Goal: Task Accomplishment & Management: Manage account settings

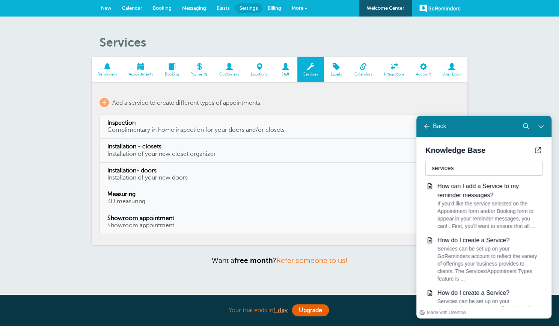
scroll to position [71, 0]
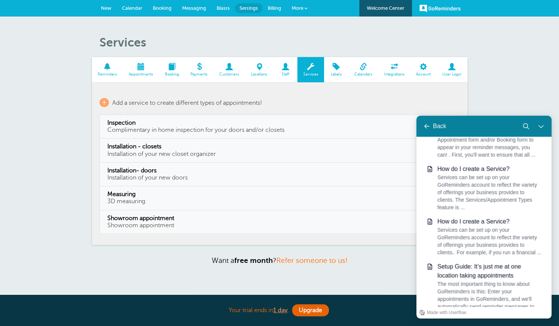
click at [109, 6] on span "New" at bounding box center [106, 8] width 11 height 6
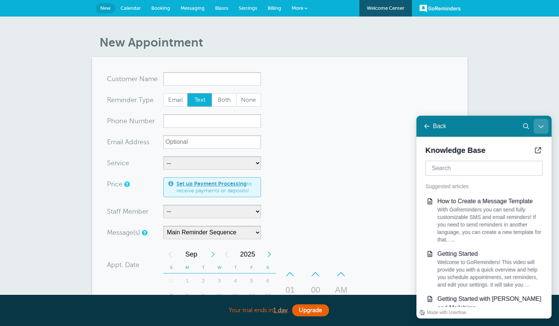
click at [539, 126] on icon "Close Learn | Contact Us" at bounding box center [541, 126] width 6 height 6
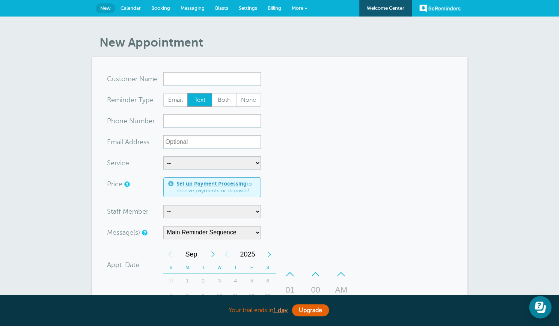
click at [250, 6] on span "Settings" at bounding box center [248, 8] width 18 height 6
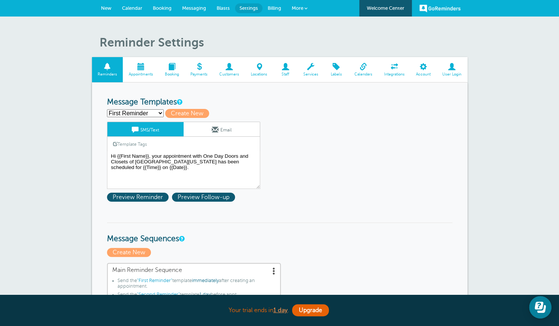
click at [160, 113] on select "First Reminder Second Reminder Third Reminder Create new..." at bounding box center [135, 113] width 57 height 8
click at [107, 109] on select "First Reminder Second Reminder Third Reminder Create new..." at bounding box center [135, 113] width 57 height 8
click at [185, 156] on textarea "Hi {{First Name}}, your appointment with One Day Doors and Closets of [GEOGRAPH…" at bounding box center [183, 170] width 153 height 38
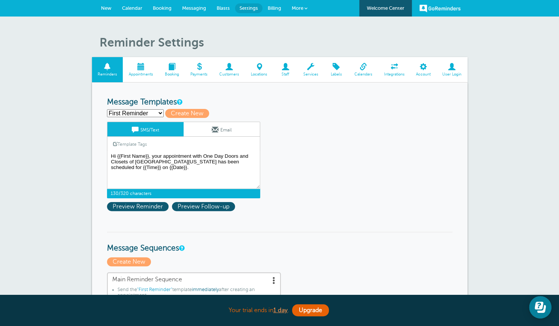
click at [309, 69] on span at bounding box center [310, 66] width 27 height 7
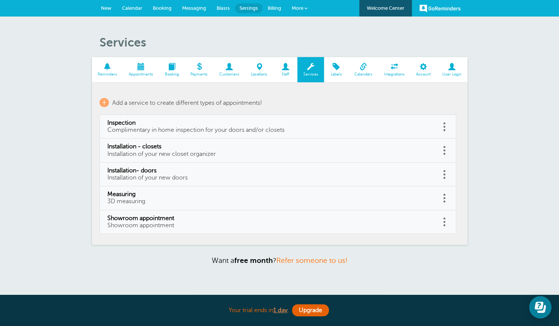
click at [106, 8] on span "New" at bounding box center [106, 8] width 11 height 6
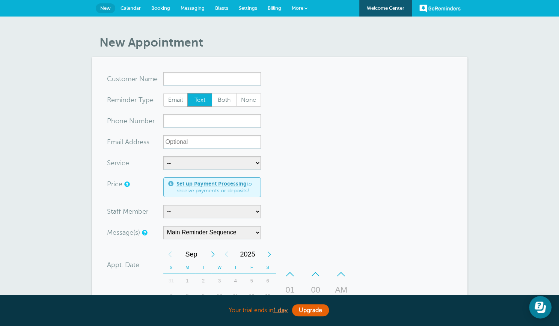
click at [250, 8] on span "Settings" at bounding box center [248, 8] width 18 height 6
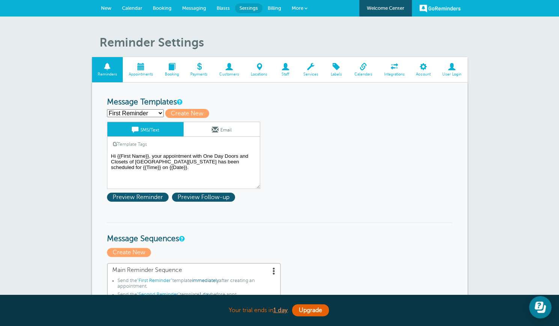
click at [159, 113] on select "First Reminder Second Reminder Third Reminder Create new..." at bounding box center [135, 113] width 57 height 8
click at [176, 112] on span "Create New" at bounding box center [187, 113] width 44 height 9
select select
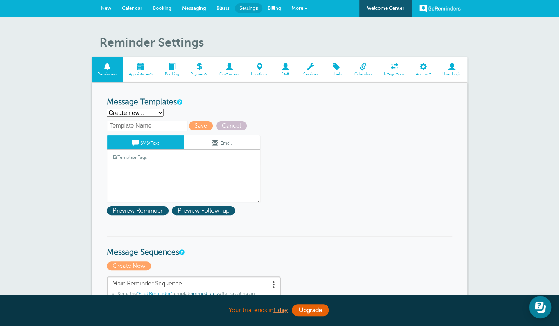
click at [158, 113] on select "First Reminder Second Reminder Third Reminder Create new..." at bounding box center [135, 113] width 57 height 8
select select "161715"
click at [107, 109] on select "First Reminder Second Reminder Third Reminder Create new..." at bounding box center [135, 113] width 57 height 8
type input "First Reminder"
type textarea "Hi {{First Name}}, your appointment with One Day Doors and Closets of Central F…"
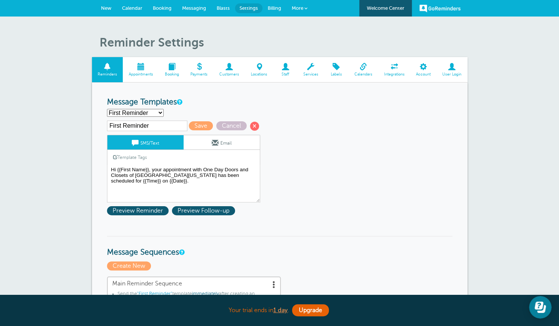
click at [173, 128] on input "First Reminder" at bounding box center [147, 126] width 80 height 11
click at [160, 111] on select "First Reminder Second Reminder Third Reminder Create new..." at bounding box center [135, 113] width 57 height 8
select select
click at [107, 109] on select "First Reminder Second Reminder Third Reminder Create new..." at bounding box center [135, 113] width 57 height 8
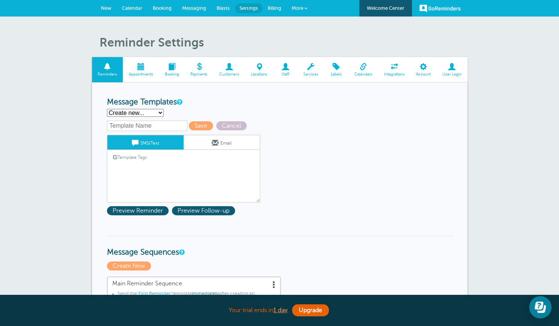
click at [126, 110] on select "First Reminder Second Reminder Third Reminder Create new..." at bounding box center [135, 113] width 57 height 8
click at [107, 109] on select "First Reminder Second Reminder Third Reminder Create new..." at bounding box center [135, 113] width 57 height 8
click at [119, 125] on input "text" at bounding box center [147, 126] width 80 height 11
type input "f"
type input "First"
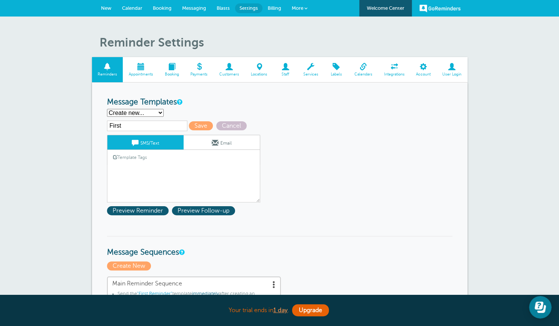
click at [159, 110] on select "First Reminder Second Reminder Third Reminder Create new..." at bounding box center [135, 113] width 57 height 8
select select "161715"
click at [107, 109] on select "First Reminder Second Reminder Third Reminder Create new..." at bounding box center [135, 113] width 57 height 8
type input "First Reminder"
type textarea "Hi {{First Name}}, your appointment with One Day Doors and Closets of Central F…"
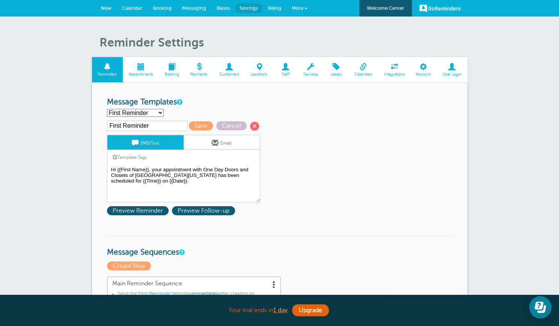
click at [161, 111] on select "First Reminder Second Reminder Third Reminder Create new..." at bounding box center [135, 113] width 57 height 8
select select
click at [107, 109] on select "First Reminder Second Reminder Third Reminder Create new..." at bounding box center [135, 113] width 57 height 8
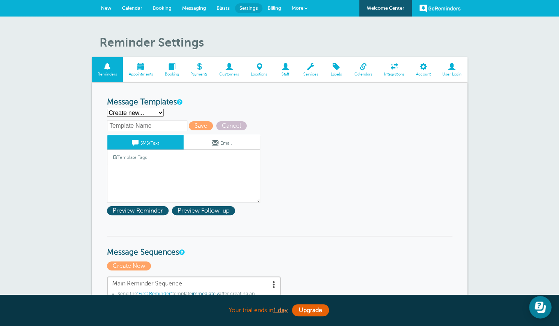
select select "161715"
type input "First Reminder"
type textarea "Hi {{First Name}}, your appointment with One Day Doors and Closets of Central F…"
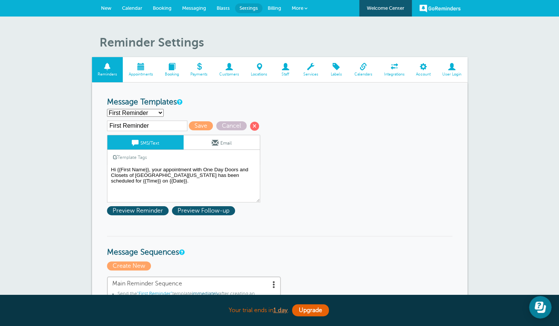
click at [161, 114] on select "First Reminder Second Reminder Third Reminder Create new..." at bounding box center [135, 113] width 57 height 8
select select
click at [107, 109] on select "First Reminder Second Reminder Third Reminder Create new..." at bounding box center [135, 113] width 57 height 8
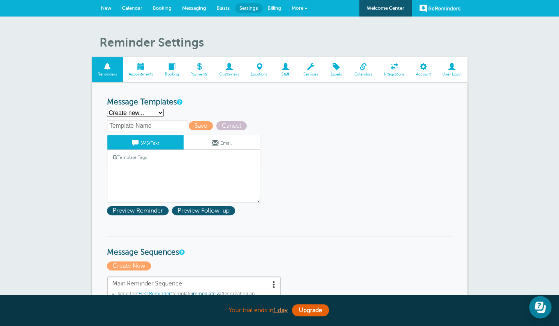
click at [152, 125] on input "text" at bounding box center [147, 126] width 80 height 11
click at [160, 114] on select "First Reminder Second Reminder Third Reminder Create new..." at bounding box center [135, 113] width 57 height 8
select select "161715"
click at [107, 109] on select "First Reminder Second Reminder Third Reminder Create new..." at bounding box center [135, 113] width 57 height 8
type input "First Reminder"
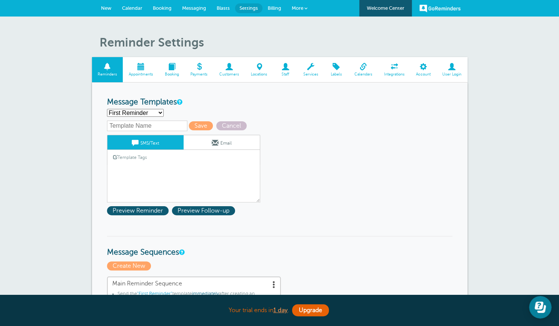
type textarea "Hi {{First Name}}, your appointment with One Day Doors and Closets of Central F…"
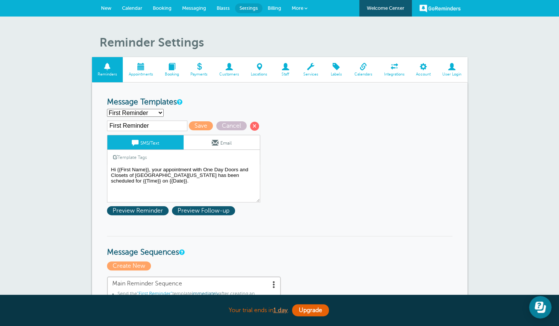
click at [152, 126] on input "First Reminder" at bounding box center [147, 126] width 80 height 11
type input "First Reminder - Inspection"
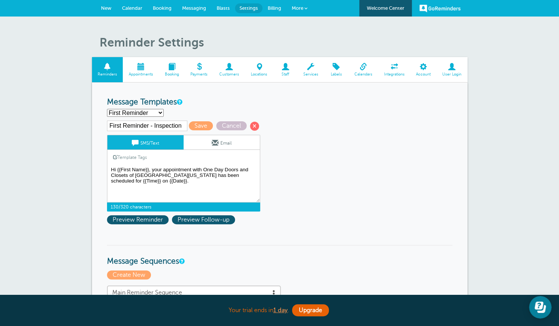
click at [162, 167] on textarea "Hi {{First Name}}, your appointment with One Day Doors and Closets of Central F…" at bounding box center [183, 184] width 153 height 38
type textarea "Hi {{First Name}}, your home inspection appointment with One Day Doors and Clos…"
click at [210, 145] on link "Email" at bounding box center [222, 142] width 76 height 14
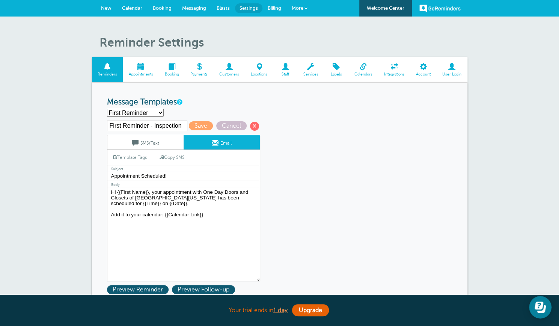
click at [163, 191] on textarea "Hi {{First Name}}, your appointment with One Day Doors and Closets of Central F…" at bounding box center [183, 234] width 153 height 94
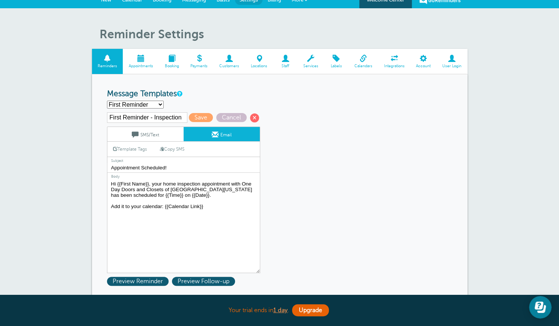
type textarea "Hi {{First Name}}, your home inspection appointment with One Day Doors and Clos…"
click at [159, 133] on link "SMS/Text" at bounding box center [145, 134] width 76 height 14
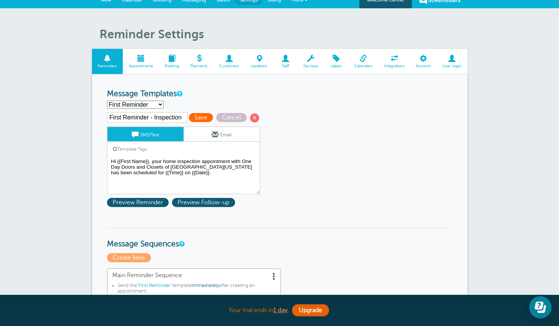
click at [203, 115] on span "Save" at bounding box center [201, 117] width 24 height 9
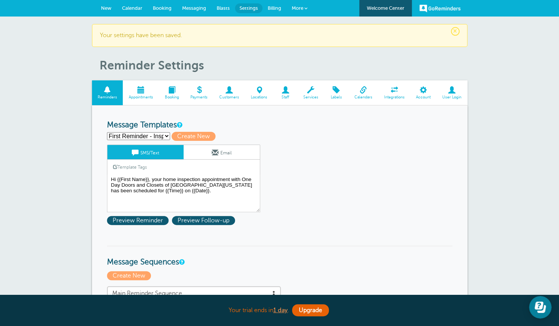
click at [165, 135] on select "First Reminder - Inspection Second Reminder Third Reminder Create new..." at bounding box center [138, 136] width 63 height 8
select select "161717"
click at [107, 132] on select "First Reminder - Inspection Second Reminder Third Reminder Create new..." at bounding box center [138, 136] width 63 height 8
type input "Second Reminder"
type textarea "Hi {{First Name}}, you have an appointment with One Day Doors and Closets of [G…"
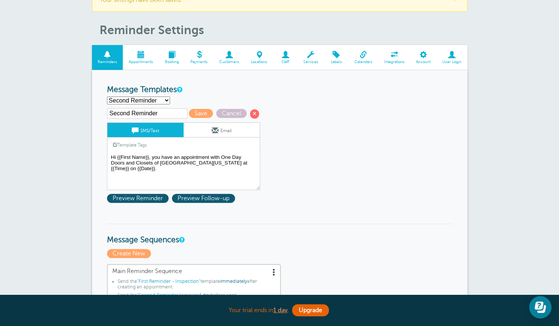
scroll to position [35, 0]
click at [167, 100] on select "First Reminder - Inspection Second Reminder Third Reminder Create new..." at bounding box center [138, 101] width 63 height 8
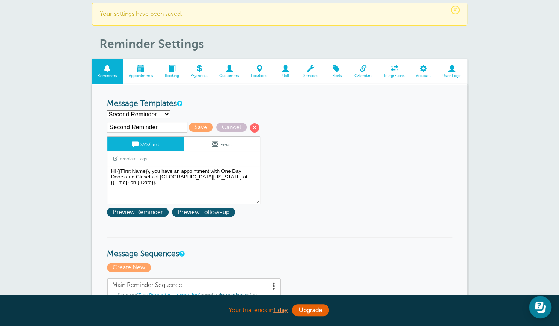
scroll to position [0, 0]
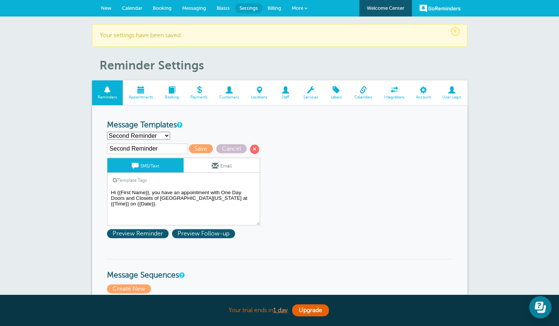
click at [106, 9] on span "New" at bounding box center [106, 8] width 11 height 6
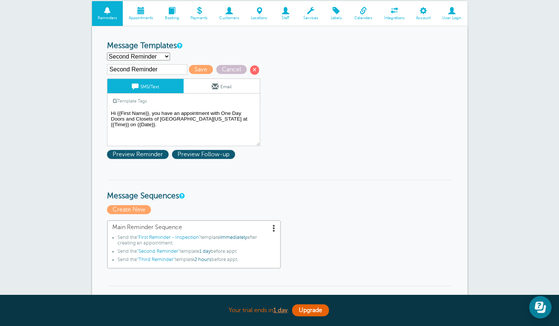
scroll to position [32, 0]
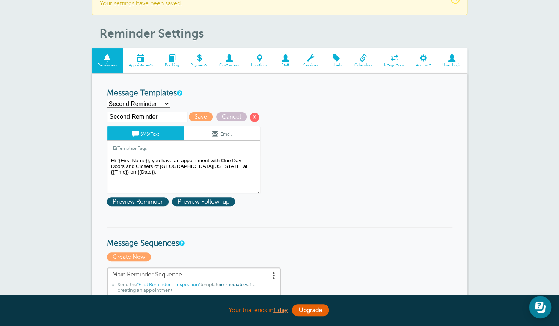
click at [167, 101] on select "First Reminder - Inspection Second Reminder Third Reminder Create new..." at bounding box center [138, 104] width 63 height 8
select select "161715"
click at [107, 100] on select "First Reminder - Inspection Second Reminder Third Reminder Create new..." at bounding box center [138, 104] width 63 height 8
type input "First Reminder - Inspection"
type textarea "Hi {{First Name}}, your home inspection appointment with One Day Doors and Clos…"
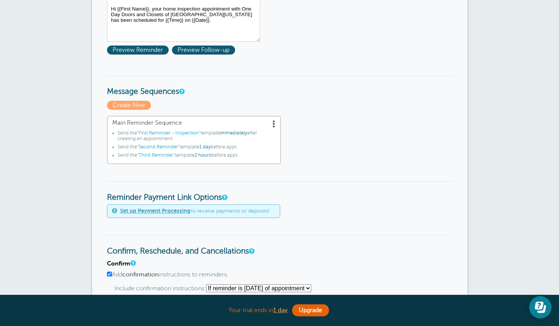
scroll to position [184, 0]
click at [302, 162] on div "Main Reminder Sequence Send the "First Reminder - Inspection" template immediat…" at bounding box center [279, 139] width 345 height 49
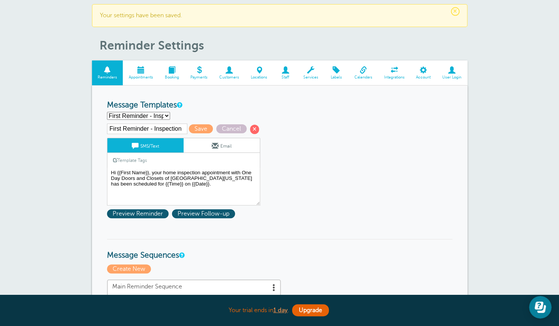
scroll to position [20, 0]
click at [166, 115] on select "First Reminder - Inspection Second Reminder Third Reminder Create new..." at bounding box center [138, 116] width 63 height 8
select select "161717"
click at [107, 112] on select "First Reminder - Inspection Second Reminder Third Reminder Create new..." at bounding box center [138, 116] width 63 height 8
type input "Second Reminder"
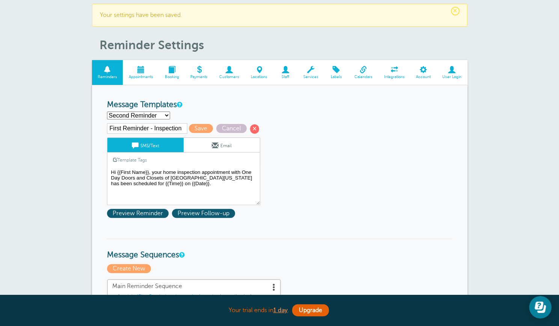
type textarea "Hi {{First Name}}, you have an appointment with One Day Doors and Closets of Ce…"
click at [157, 128] on input "Second Reminder" at bounding box center [147, 128] width 80 height 11
click at [165, 115] on select "First Reminder - Inspection Second Reminder Third Reminder Create new..." at bounding box center [138, 116] width 63 height 8
select select "161715"
click at [107, 112] on select "First Reminder - Inspection Second Reminder Third Reminder Create new..." at bounding box center [138, 116] width 63 height 8
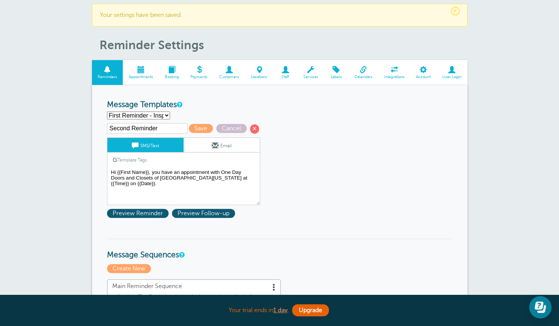
type input "First Reminder - Inspection"
type textarea "Hi {{First Name}}, your home inspection appointment with One Day Doors and Clos…"
click at [166, 116] on select "First Reminder - Inspection Second Reminder Third Reminder Create new..." at bounding box center [138, 116] width 63 height 8
select select "161717"
click at [107, 112] on select "First Reminder - Inspection Second Reminder Third Reminder Create new..." at bounding box center [138, 116] width 63 height 8
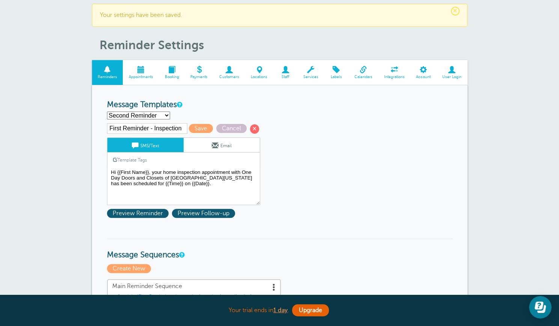
type input "Second Reminder"
type textarea "Hi {{First Name}}, you have an appointment with One Day Doors and Closets of Ce…"
click at [160, 128] on input "Second Reminder" at bounding box center [147, 128] width 80 height 11
type input "Second Reminder- Inspection"
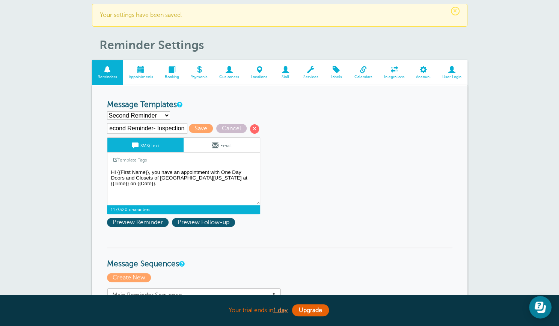
scroll to position [0, 0]
click at [179, 170] on textarea "Hi {{First Name}}, your home inspection appointment with One Day Doors and Clos…" at bounding box center [183, 186] width 153 height 38
click at [166, 117] on select "First Reminder - Inspection Second Reminder Third Reminder Create new..." at bounding box center [138, 116] width 63 height 8
select select "161715"
click at [107, 112] on select "First Reminder - Inspection Second Reminder Third Reminder Create new..." at bounding box center [138, 116] width 63 height 8
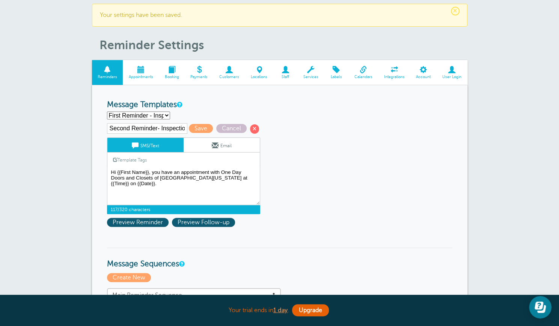
type input "First Reminder - Inspection"
type textarea "Hi {{First Name}}, your home inspection appointment with One Day Doors and Clos…"
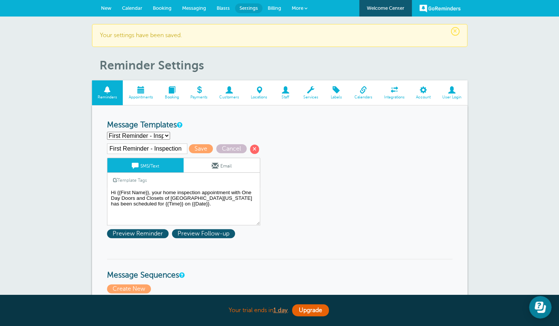
click at [167, 135] on select "First Reminder - Inspection Second Reminder Third Reminder Create new..." at bounding box center [138, 136] width 63 height 8
select select "161717"
click at [107, 132] on select "First Reminder - Inspection Second Reminder Third Reminder Create new..." at bounding box center [138, 136] width 63 height 8
type input "Second Reminder"
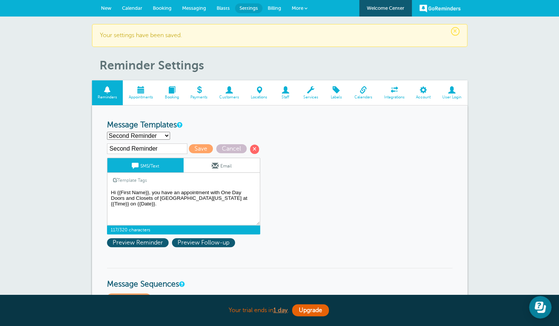
click at [158, 191] on textarea "Hi {{First Name}}, your home inspection appointment with One Day Doors and Clos…" at bounding box center [183, 207] width 153 height 38
click at [161, 191] on textarea "Hi {{First Name}}, your home inspection appointment with One Day Doors and Clos…" at bounding box center [183, 207] width 153 height 38
click at [219, 191] on textarea "Hi {{First Name}}, your home inspection appointment with One Day Doors and Clos…" at bounding box center [183, 207] width 153 height 38
type textarea "Hi {{First Name}}, you have a home inspection appointment with One Day Doors an…"
click at [159, 151] on input "Second Reminder" at bounding box center [147, 148] width 80 height 11
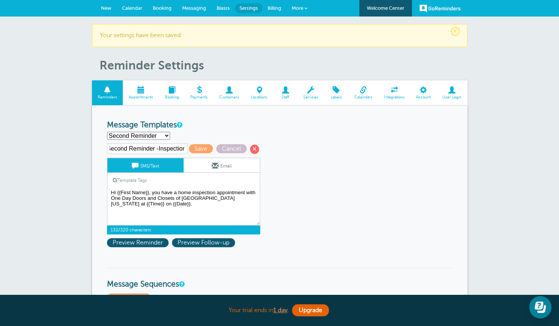
scroll to position [0, 6]
type input "Second Reminder -Inspection"
click at [196, 148] on span "Save" at bounding box center [201, 148] width 24 height 9
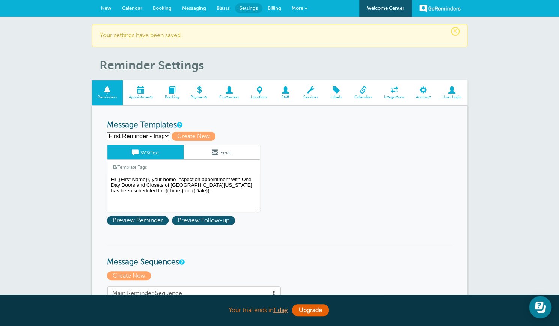
click at [164, 135] on select "First Reminder - Inspection Second Reminder -Inspection Third Reminder Create n…" at bounding box center [138, 136] width 63 height 8
select select "161718"
click at [107, 132] on select "First Reminder - Inspection Second Reminder -Inspection Third Reminder Create n…" at bounding box center [138, 136] width 63 height 8
type input "Third Reminder"
type textarea "Hi {{First Name}}, you have an appointment with One Day Doors and Closets of Ce…"
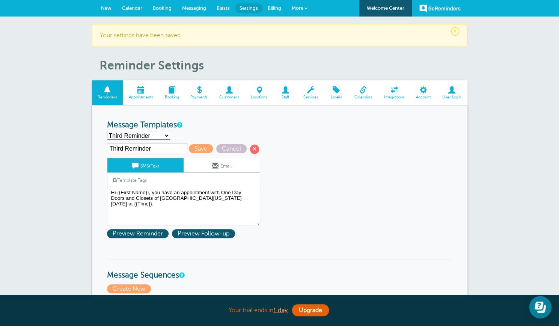
click at [152, 146] on input "Third Reminder" at bounding box center [147, 148] width 80 height 11
type input "Third Reminder - Inspection"
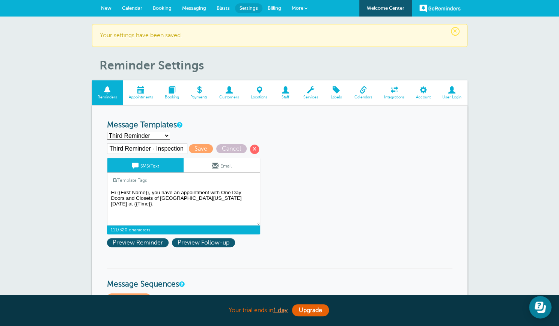
scroll to position [0, 0]
click at [160, 191] on textarea "Hi {{First Name}}, your home inspection appointment with One Day Doors and Clos…" at bounding box center [183, 207] width 153 height 38
click at [172, 192] on textarea "Hi {{First Name}}, your home inspection appointment with One Day Doors and Clos…" at bounding box center [183, 207] width 153 height 38
type textarea "Hi {{First Name}}, you have a home inspection an appointment with One Day Doors…"
click at [196, 146] on span "Save" at bounding box center [201, 148] width 24 height 9
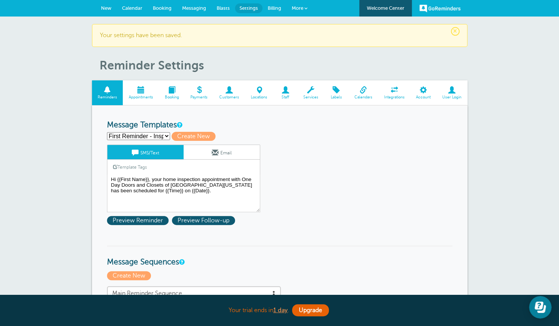
click at [167, 134] on select "First Reminder - Inspection Second Reminder -Inspection Third Reminder - Inspec…" at bounding box center [138, 136] width 63 height 8
click at [166, 136] on select "First Reminder - Inspection Second Reminder -Inspection Third Reminder - Inspec…" at bounding box center [138, 136] width 63 height 8
click at [107, 132] on select "First Reminder - Inspection Second Reminder -Inspection Third Reminder - Inspec…" at bounding box center [138, 136] width 63 height 8
click at [213, 151] on span at bounding box center [215, 152] width 7 height 7
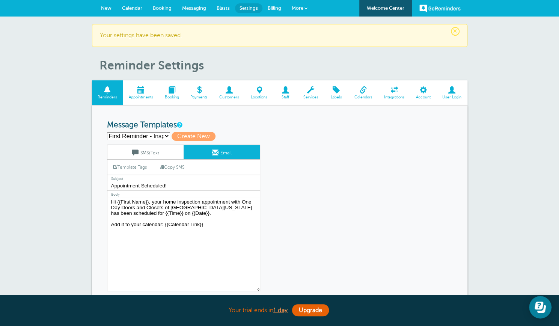
click at [167, 134] on select "First Reminder - Inspection Second Reminder -Inspection Third Reminder - Inspec…" at bounding box center [138, 136] width 63 height 8
select select "161717"
click at [107, 132] on select "First Reminder - Inspection Second Reminder -Inspection Third Reminder - Inspec…" at bounding box center [138, 136] width 63 height 8
type input "Second Reminder -Inspection"
type input "Appointment [DATE]"
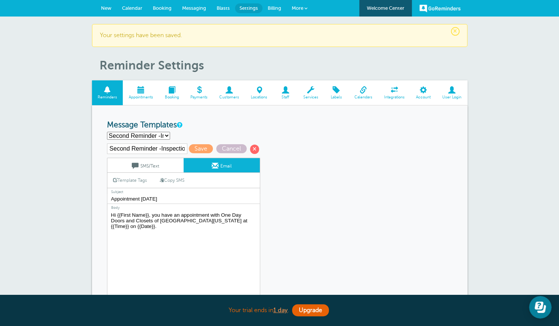
click at [173, 179] on link "Copy SMS" at bounding box center [172, 180] width 36 height 14
type textarea "Hi {{First Name}}, you have a home inspection appointment with One Day Doors an…"
click at [167, 135] on select "First Reminder - Inspection Second Reminder -Inspection Third Reminder - Inspec…" at bounding box center [138, 136] width 63 height 8
click at [107, 132] on select "First Reminder - Inspection Second Reminder -Inspection Third Reminder - Inspec…" at bounding box center [138, 136] width 63 height 8
select select "161717"
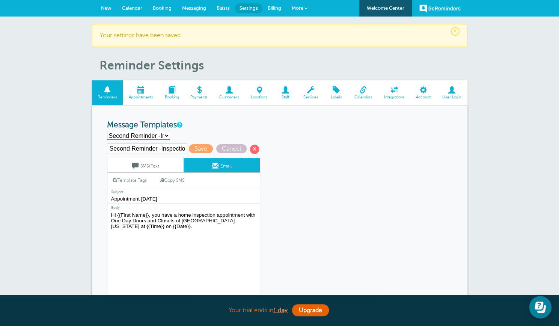
click at [166, 136] on select "First Reminder - Inspection Second Reminder -Inspection Third Reminder - Inspec…" at bounding box center [138, 136] width 63 height 8
click at [107, 132] on select "First Reminder - Inspection Second Reminder -Inspection Third Reminder - Inspec…" at bounding box center [138, 136] width 63 height 8
click at [196, 146] on span "Save" at bounding box center [201, 148] width 24 height 9
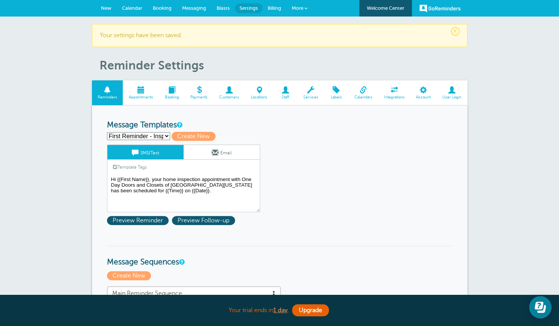
click at [166, 136] on select "First Reminder - Inspection Second Reminder -Inspection Third Reminder - Inspec…" at bounding box center [138, 136] width 63 height 8
select select "161717"
click at [107, 132] on select "First Reminder - Inspection Second Reminder -Inspection Third Reminder - Inspec…" at bounding box center [138, 136] width 63 height 8
type input "Second Reminder -Inspection"
type textarea "Hi {{First Name}}, you have a home inspection appointment with One Day Doors an…"
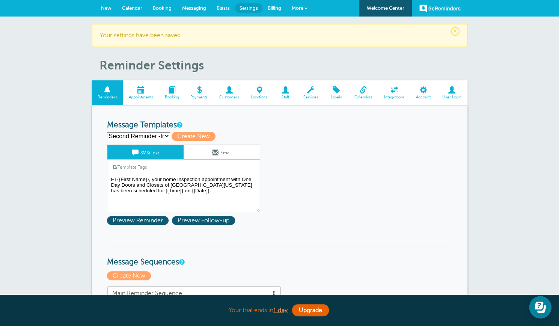
type input "Appointment [DATE]"
type textarea "Hi {{First Name}}, you have a home inspection appointment with One Day Doors an…"
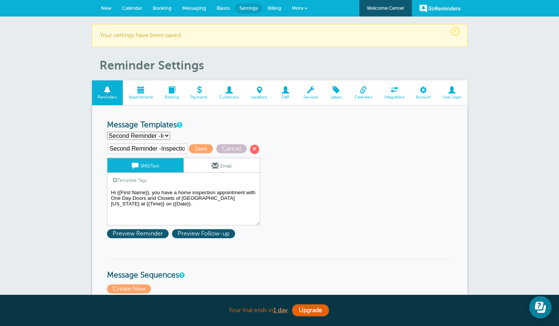
click at [207, 166] on link "Email" at bounding box center [222, 165] width 76 height 14
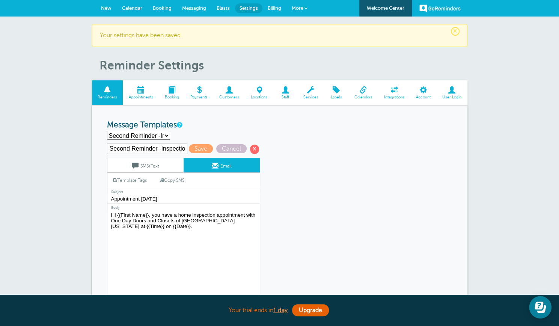
click at [165, 134] on select "First Reminder - Inspection Second Reminder -Inspection Third Reminder - Inspec…" at bounding box center [138, 136] width 63 height 8
select select "161718"
click at [107, 132] on select "First Reminder - Inspection Second Reminder -Inspection Third Reminder - Inspec…" at bounding box center [138, 136] width 63 height 8
type input "Third Reminder - Inspection"
type input "Appointment Today"
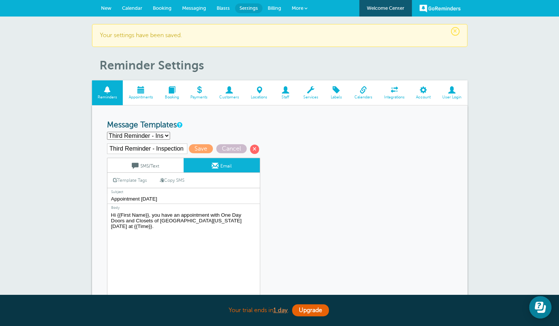
click at [153, 164] on link "SMS/Text" at bounding box center [145, 165] width 76 height 14
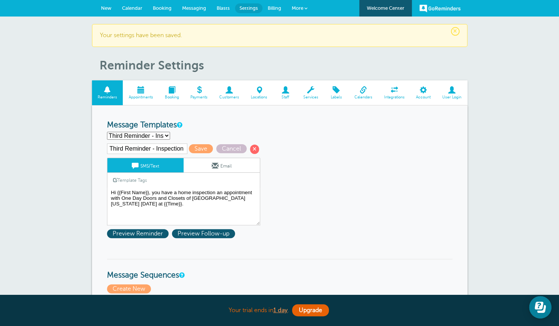
click at [203, 164] on link "Email" at bounding box center [222, 165] width 76 height 14
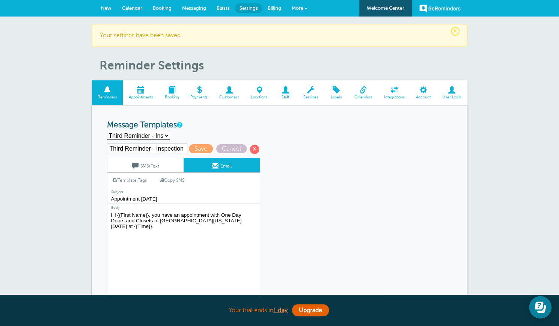
click at [170, 178] on link "Copy SMS" at bounding box center [172, 180] width 36 height 14
type textarea "Hi {{First Name}}, you have a home inspection an appointment with One Day Doors…"
click at [197, 146] on span "Save" at bounding box center [201, 148] width 24 height 9
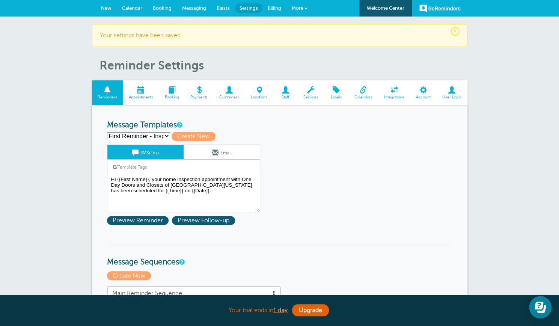
click at [166, 134] on select "First Reminder - Inspection Second Reminder -Inspection Third Reminder - Inspec…" at bounding box center [138, 136] width 63 height 8
select select
click at [107, 132] on select "First Reminder - Inspection Second Reminder -Inspection Third Reminder - Inspec…" at bounding box center [138, 136] width 63 height 8
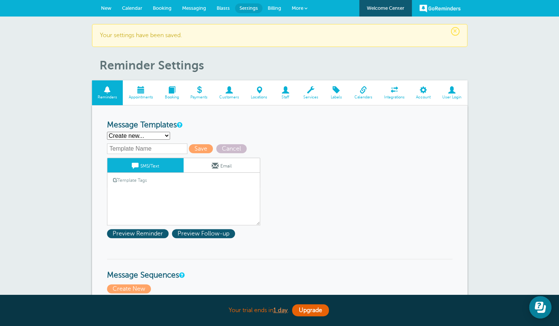
click at [139, 149] on input "text" at bounding box center [147, 148] width 80 height 11
type input "First Reminder - Showroom"
click at [159, 184] on div "Template Tags Copy SMS" at bounding box center [183, 180] width 153 height 15
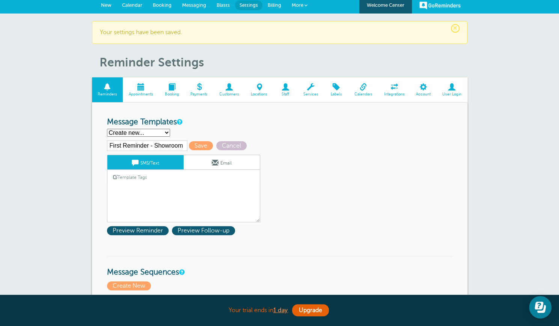
scroll to position [2, 0]
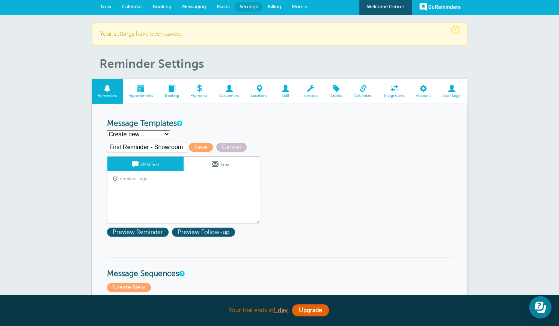
click at [167, 132] on select "First Reminder - Inspection Second Reminder -Inspection Third Reminder - Inspec…" at bounding box center [138, 134] width 63 height 8
select select "161715"
click at [107, 130] on select "First Reminder - Inspection Second Reminder -Inspection Third Reminder - Inspec…" at bounding box center [138, 134] width 63 height 8
type input "First Reminder - Inspection"
type textarea "Hi {{First Name}}, your home inspection appointment with One Day Doors and Clos…"
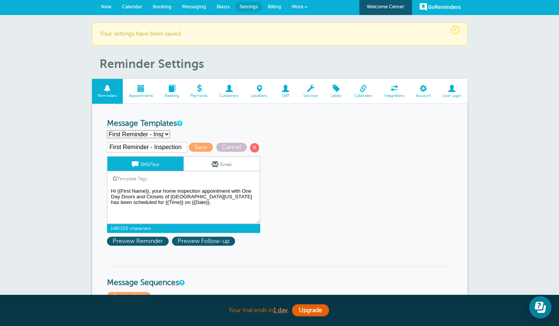
drag, startPoint x: 110, startPoint y: 188, endPoint x: 165, endPoint y: 205, distance: 57.6
click at [165, 205] on textarea "Hi {{First Name}}, your home inspection appointment with One Day Doors and Clos…" at bounding box center [183, 205] width 153 height 38
click at [150, 195] on textarea "Hi {{First Name}}, your home inspection appointment with One Day Doors and Clos…" at bounding box center [183, 205] width 153 height 38
drag, startPoint x: 110, startPoint y: 187, endPoint x: 164, endPoint y: 203, distance: 56.4
click at [164, 203] on textarea "Hi {{First Name}}, your home inspection appointment with One Day Doors and Clos…" at bounding box center [183, 205] width 153 height 38
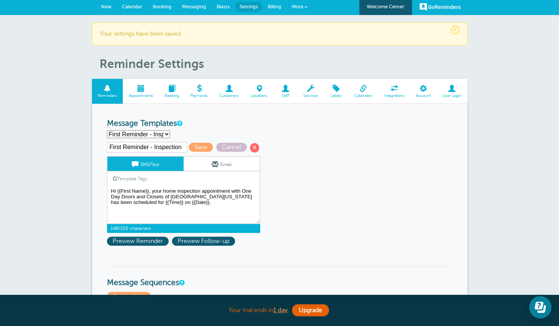
click at [166, 134] on select "First Reminder - Inspection Second Reminder -Inspection Third Reminder - Inspec…" at bounding box center [138, 134] width 63 height 8
select select
click at [107, 130] on select "First Reminder - Inspection Second Reminder -Inspection Third Reminder - Inspec…" at bounding box center [138, 134] width 63 height 8
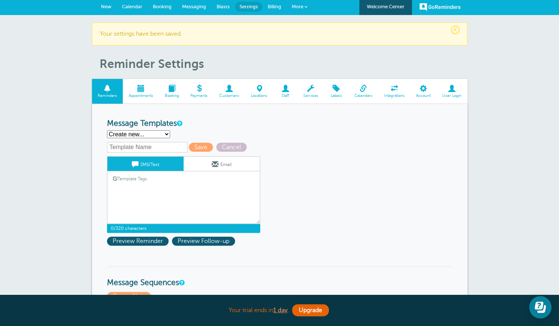
click at [120, 187] on textarea "Hi {{First Name}}, your home inspection appointment with One Day Doors and Clos…" at bounding box center [183, 205] width 153 height 38
click at [111, 187] on textarea "Hi {{First Name}}, your home inspection appointment with One Day Doors and Clos…" at bounding box center [183, 205] width 153 height 38
click at [112, 187] on textarea "Hi {{First Name}}, your home inspection appointment with One Day Doors and Clos…" at bounding box center [183, 205] width 153 height 38
click at [113, 187] on textarea "Hi {{First Name}}, your home inspection appointment with One Day Doors and Clos…" at bounding box center [183, 205] width 153 height 38
paste textarea "Hi {{First Name}}, your home inspection appointment with One Day Doors and Clos…"
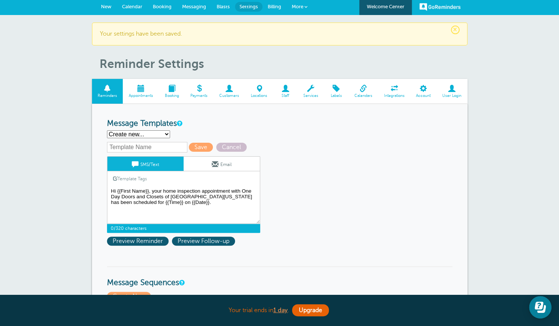
type textarea "Hi {{First Name}}, your home inspection appointment with One Day Doors and Clos…"
click at [135, 148] on input "text" at bounding box center [147, 147] width 80 height 11
type input "First Reminder - Showroom"
click at [175, 184] on div "Template Tags Copy SMS" at bounding box center [183, 178] width 153 height 15
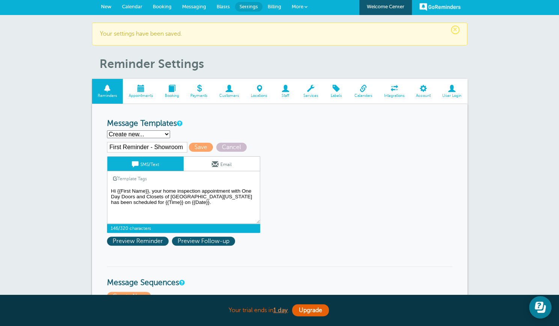
drag, startPoint x: 198, startPoint y: 190, endPoint x: 164, endPoint y: 192, distance: 33.9
click at [164, 192] on textarea "Hi {{First Name}}, your home inspection appointment with One Day Doors and Clos…" at bounding box center [183, 205] width 153 height 38
click at [224, 190] on textarea "Hi {{First Name}}, your home inspection appointment with One Day Doors and Clos…" at bounding box center [183, 205] width 153 height 38
type textarea "Hi {{First Name}}, your showroom home appointment with One Day Doors and Closet…"
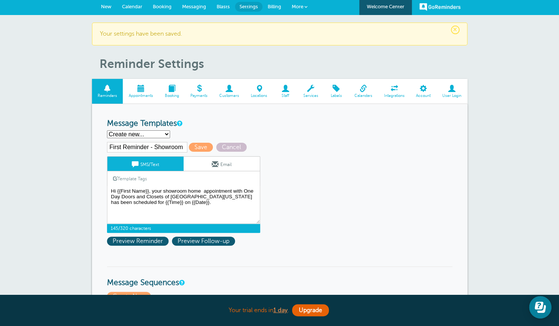
click at [220, 164] on link "Email" at bounding box center [222, 164] width 76 height 14
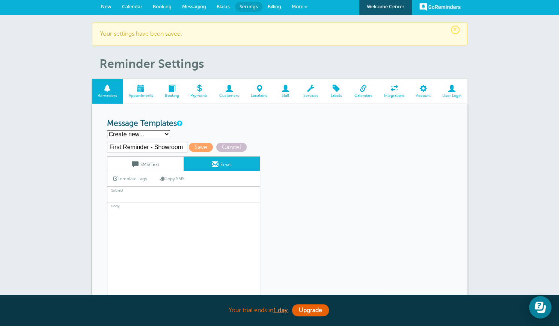
click at [171, 179] on link "Copy SMS" at bounding box center [172, 179] width 36 height 14
type textarea "Hi {{First Name}}, your showroom home appointment with One Day Doors and Closet…"
click at [147, 163] on link "SMS/Text" at bounding box center [145, 164] width 76 height 14
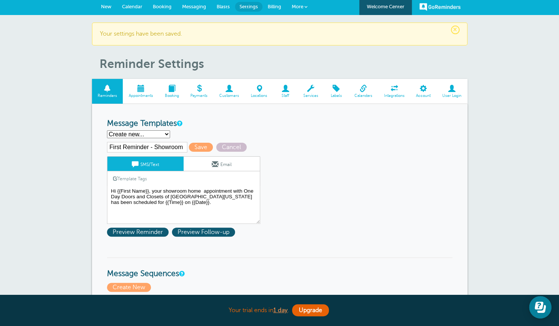
click at [214, 161] on span at bounding box center [215, 164] width 7 height 7
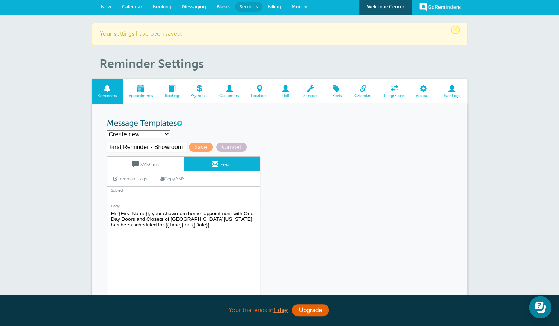
click at [120, 194] on input "text" at bounding box center [183, 198] width 153 height 10
type input "One Day Doors and Closets Appointment"
click at [200, 149] on span "Save" at bounding box center [201, 147] width 24 height 9
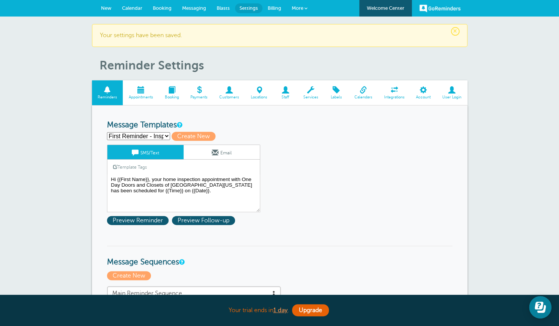
click at [166, 133] on select "First Reminder - Inspection First Reminder - Showroom Second Reminder -Inspecti…" at bounding box center [138, 136] width 63 height 8
select select "162787"
click at [107, 132] on select "First Reminder - Inspection First Reminder - Showroom Second Reminder -Inspecti…" at bounding box center [138, 136] width 63 height 8
type input "First Reminder - Showroom"
type textarea "Hi {{First Name}}, your showroom home appointment with One Day Doors and Closet…"
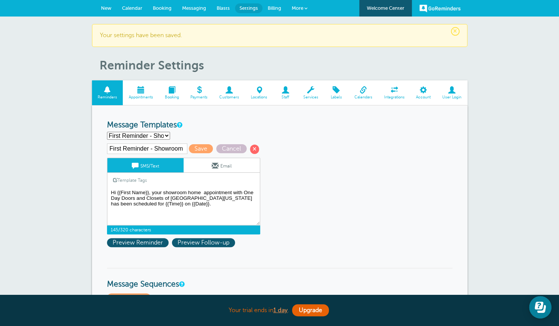
drag, startPoint x: 110, startPoint y: 191, endPoint x: 173, endPoint y: 205, distance: 64.8
click at [173, 205] on textarea "Hi {{First Name}}, your home inspection appointment with One Day Doors and Clos…" at bounding box center [183, 207] width 153 height 38
click at [166, 134] on select "First Reminder - Inspection First Reminder - Showroom Second Reminder -Inspecti…" at bounding box center [138, 136] width 63 height 8
select select
click at [107, 132] on select "First Reminder - Inspection First Reminder - Showroom Second Reminder -Inspecti…" at bounding box center [138, 136] width 63 height 8
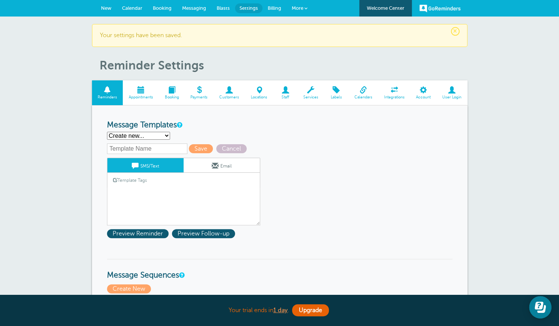
click at [114, 187] on link "Template Tags" at bounding box center [129, 180] width 45 height 15
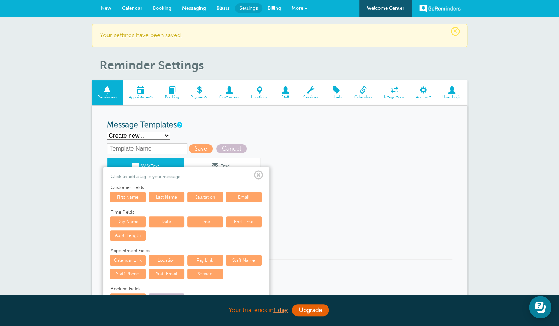
click at [257, 173] on span at bounding box center [258, 174] width 9 height 9
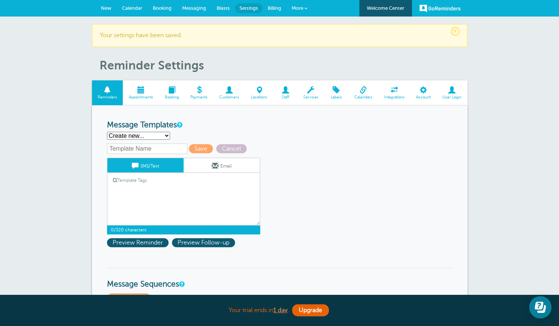
click at [113, 190] on textarea "Hi {{First Name}}, your home inspection appointment with One Day Doors and Clos…" at bounding box center [183, 207] width 153 height 38
paste textarea "Hi {{First Name}}, your showroom home appointment with One Day Doors and Closet…"
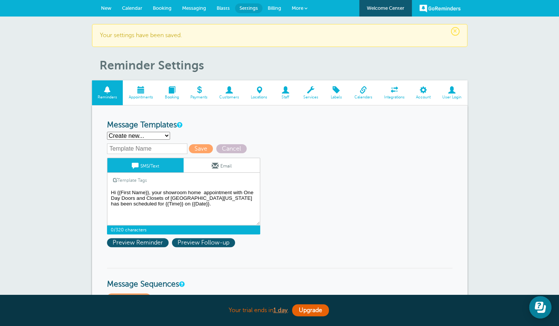
type textarea "Hi {{First Name}}, your showroom home appointment with One Day Doors and Closet…"
click at [149, 148] on input "text" at bounding box center [147, 148] width 80 height 11
type input "Second Reminder- Showroom"
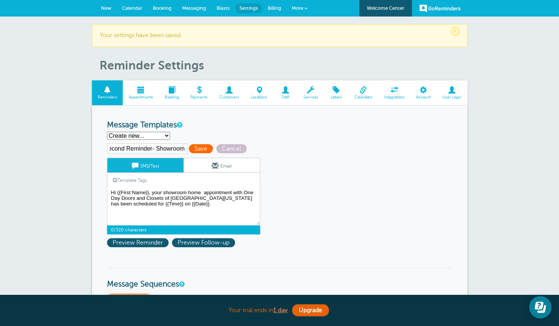
scroll to position [0, 0]
click at [197, 150] on span "Save" at bounding box center [201, 148] width 24 height 9
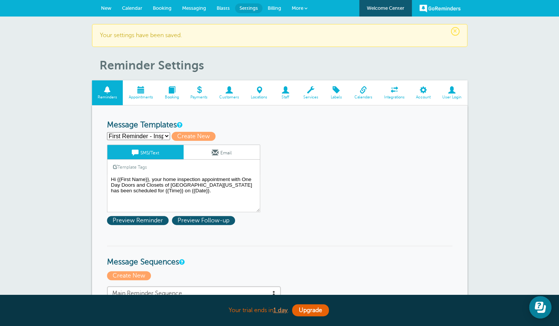
click at [213, 152] on span at bounding box center [215, 152] width 7 height 7
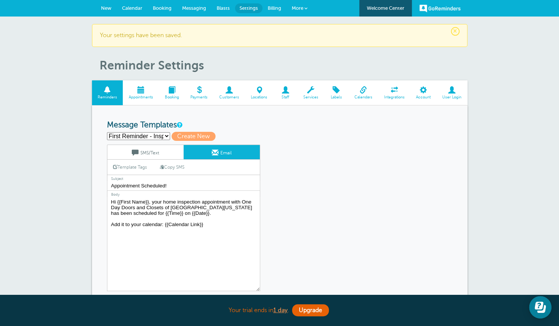
click at [178, 168] on link "Copy SMS" at bounding box center [172, 167] width 36 height 14
type textarea "Hi {{First Name}}, your home inspection appointment with One Day Doors and Clos…"
click at [172, 166] on link "Copy SMS" at bounding box center [172, 167] width 36 height 14
click at [167, 136] on select "First Reminder - Inspection First Reminder - Showroom Second Reminder -Inspecti…" at bounding box center [138, 136] width 63 height 8
click at [107, 132] on select "First Reminder - Inspection First Reminder - Showroom Second Reminder -Inspecti…" at bounding box center [138, 136] width 63 height 8
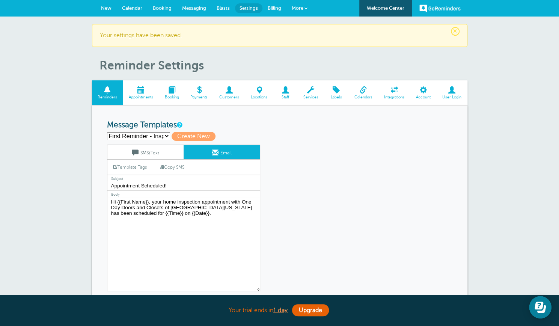
click at [166, 135] on select "First Reminder - Inspection First Reminder - Showroom Second Reminder -Inspecti…" at bounding box center [138, 136] width 63 height 8
select select "162788"
click at [107, 132] on select "First Reminder - Inspection First Reminder - Showroom Second Reminder -Inspecti…" at bounding box center [138, 136] width 63 height 8
type input "Second Reminder- Showroom"
type textarea "Hi {{First Name}}, your showroom home appointment with One Day Doors and Closet…"
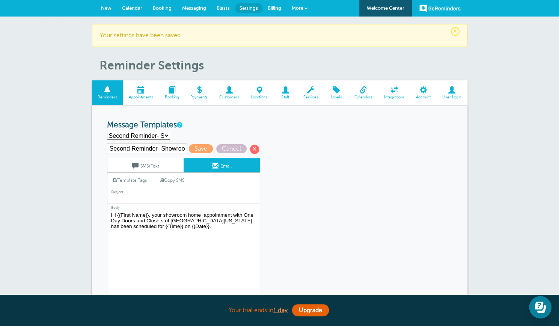
click at [130, 195] on input "text" at bounding box center [183, 199] width 153 height 10
type input "One Day Doors and Closets Appointment"
click at [199, 146] on span "Save" at bounding box center [201, 148] width 24 height 9
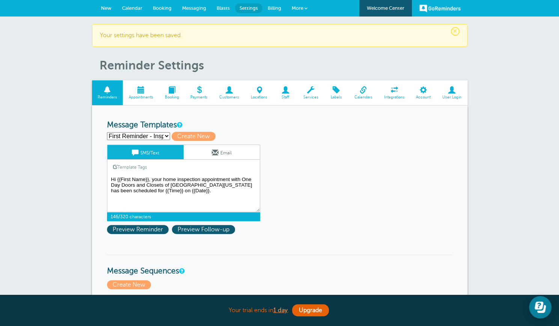
drag, startPoint x: 110, startPoint y: 178, endPoint x: 171, endPoint y: 193, distance: 62.3
click at [171, 193] on textarea "Hi {{First Name}}, your home inspection appointment with One Day Doors and Clos…" at bounding box center [183, 194] width 153 height 38
click at [166, 136] on select "First Reminder - Inspection First Reminder - Showroom Second Reminder -Inspecti…" at bounding box center [138, 136] width 63 height 8
select select "162787"
click at [107, 132] on select "First Reminder - Inspection First Reminder - Showroom Second Reminder -Inspecti…" at bounding box center [138, 136] width 63 height 8
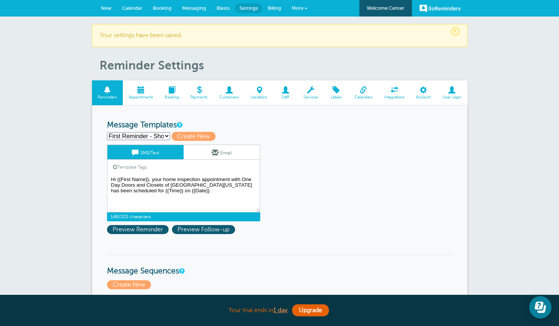
type input "First Reminder - Showroom"
type textarea "Hi {{First Name}}, your showroom home appointment with One Day Doors and Closet…"
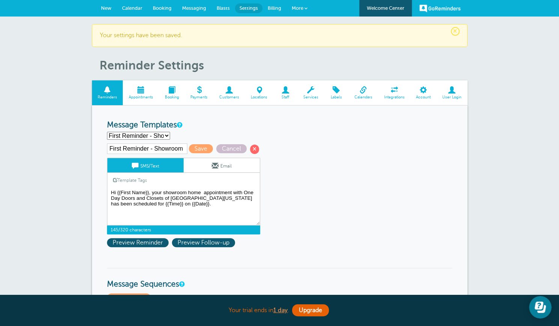
drag, startPoint x: 111, startPoint y: 190, endPoint x: 165, endPoint y: 205, distance: 56.6
click at [165, 205] on textarea "Hi {{First Name}}, your home inspection appointment with One Day Doors and Clos…" at bounding box center [183, 207] width 153 height 38
click at [166, 135] on select "First Reminder - Inspection First Reminder - Showroom Second Reminder -Inspecti…" at bounding box center [138, 136] width 63 height 8
select select
click at [107, 132] on select "First Reminder - Inspection First Reminder - Showroom Second Reminder -Inspecti…" at bounding box center [138, 136] width 63 height 8
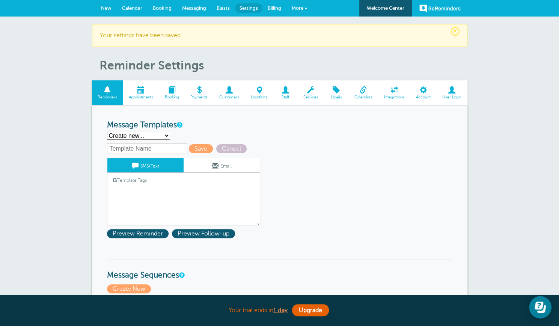
click at [115, 188] on textarea "Hi {{First Name}}, your home inspection appointment with One Day Doors and Clos…" at bounding box center [183, 207] width 153 height 38
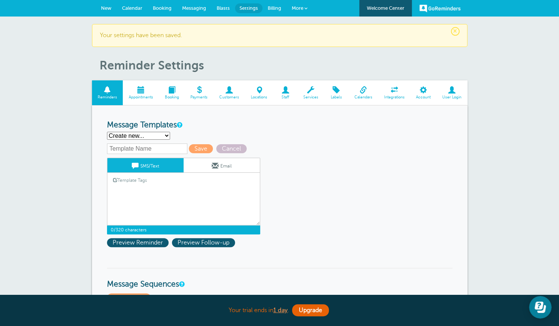
paste textarea "Hi {{First Name}}, your showroom home appointment with One Day Doors and Closet…"
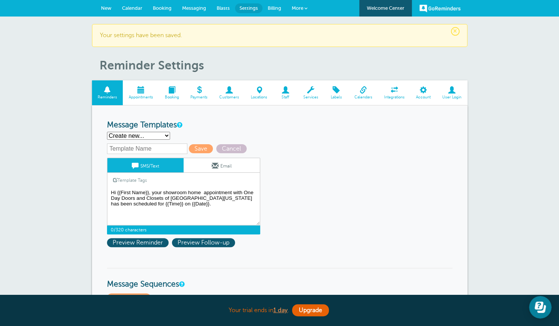
type textarea "Hi {{First Name}}, your showroom home appointment with One Day Doors and Closet…"
click at [119, 147] on input "text" at bounding box center [147, 148] width 80 height 11
type input "Third Reminder - Showroom"
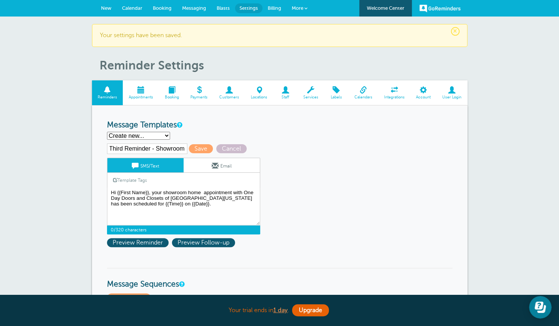
scroll to position [0, 0]
click at [217, 165] on span at bounding box center [215, 165] width 7 height 7
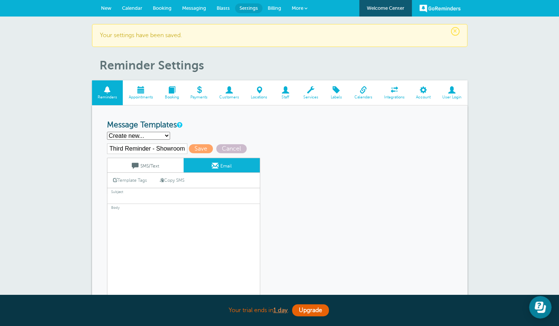
click at [174, 180] on link "Copy SMS" at bounding box center [172, 180] width 36 height 14
type textarea "Hi {{First Name}}, your showroom home appointment with One Day Doors and Closet…"
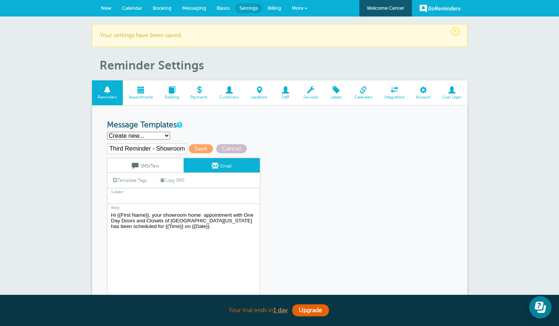
click at [124, 197] on input "text" at bounding box center [183, 199] width 153 height 10
type input "One Day Doors and Closets Appointment"
click at [201, 148] on span "Save" at bounding box center [201, 148] width 24 height 9
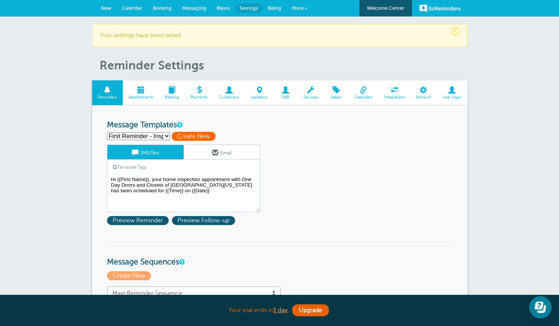
click at [198, 134] on span "Create New" at bounding box center [194, 136] width 44 height 9
select select
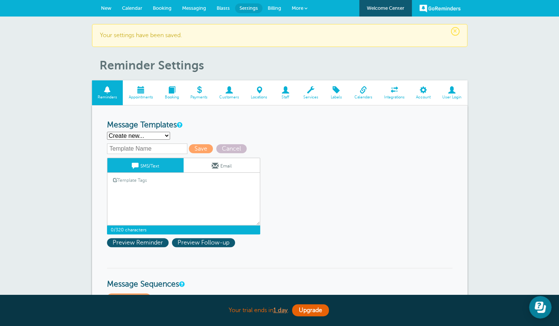
paste textarea "Hi {{First Name}}, your showroom home appointment with One Day Doors and Closet…"
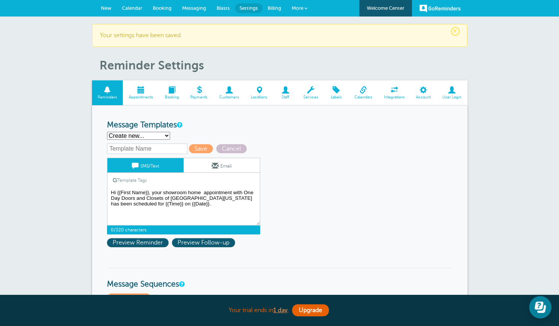
type textarea "Hi {{First Name}}, your showroom home appointment with One Day Doors and Closet…"
click at [129, 148] on input "text" at bounding box center [147, 148] width 80 height 11
click at [172, 148] on input "text" at bounding box center [147, 148] width 80 height 11
type input "First Reminder - Measuring"
drag, startPoint x: 187, startPoint y: 191, endPoint x: 163, endPoint y: 193, distance: 24.5
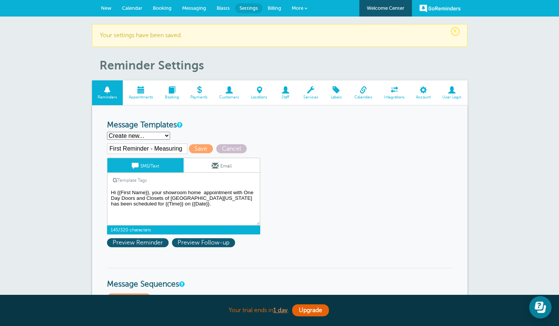
click at [163, 193] on textarea "Hi {{First Name}}, your home inspection appointment with One Day Doors and Clos…" at bounding box center [183, 207] width 153 height 38
type textarea "Hi {{First Name}}, your measure tech home appointment with One Day Doors and Cl…"
click at [219, 165] on link "Email" at bounding box center [222, 165] width 76 height 14
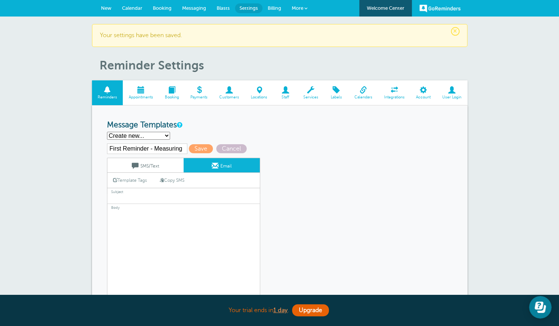
click at [173, 178] on link "Copy SMS" at bounding box center [172, 180] width 36 height 14
type textarea "Hi {{First Name}}, your measure tech home appointment with One Day Doors and Cl…"
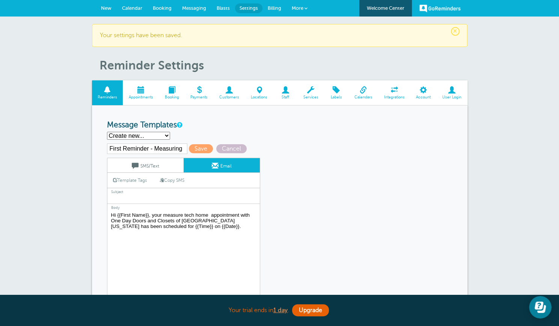
click at [134, 197] on input "text" at bounding box center [183, 199] width 153 height 10
type input "One Day Doors and Closets Appointment"
click at [198, 147] on span "Save" at bounding box center [201, 148] width 24 height 9
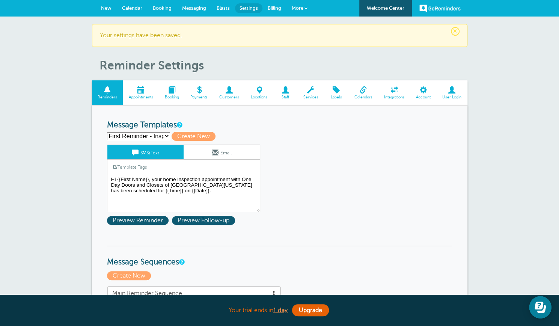
click at [166, 136] on select "First Reminder - Inspection First Reminder - Measuring First Reminder - Showroo…" at bounding box center [138, 136] width 63 height 8
select select "162790"
click at [107, 132] on select "First Reminder - Inspection First Reminder - Measuring First Reminder - Showroo…" at bounding box center [138, 136] width 63 height 8
type input "First Reminder - Measuring"
type textarea "Hi {{First Name}}, your measure tech home appointment with One Day Doors and Cl…"
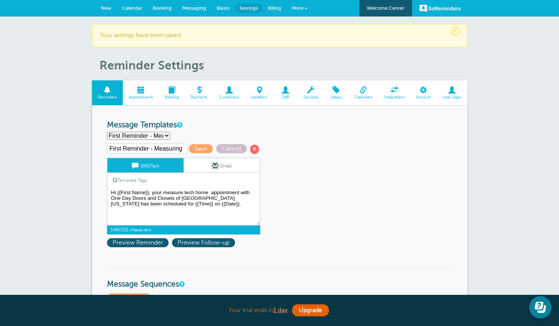
drag, startPoint x: 110, startPoint y: 191, endPoint x: 190, endPoint y: 205, distance: 81.2
click at [190, 205] on textarea "Hi {{First Name}}, your home inspection appointment with One Day Doors and Clos…" at bounding box center [183, 207] width 153 height 38
click at [166, 136] on select "First Reminder - Inspection First Reminder - Measuring First Reminder - Showroo…" at bounding box center [138, 136] width 63 height 8
select select
click at [107, 132] on select "First Reminder - Inspection First Reminder - Measuring First Reminder - Showroo…" at bounding box center [138, 136] width 63 height 8
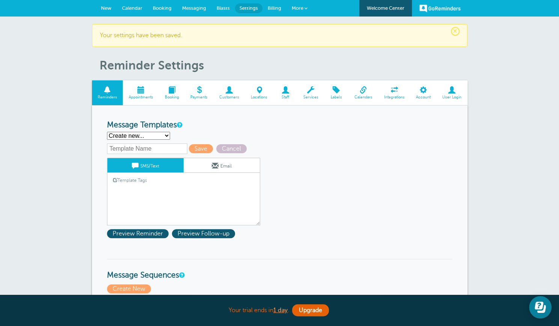
click at [120, 188] on textarea "Hi {{First Name}}, your home inspection appointment with One Day Doors and Clos…" at bounding box center [183, 207] width 153 height 38
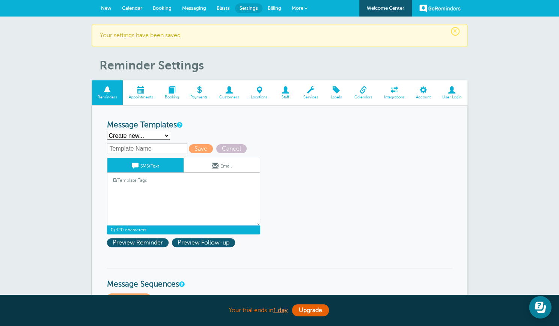
paste textarea "Hi {{First Name}}, your measure tech home appointment with One Day Doors and Cl…"
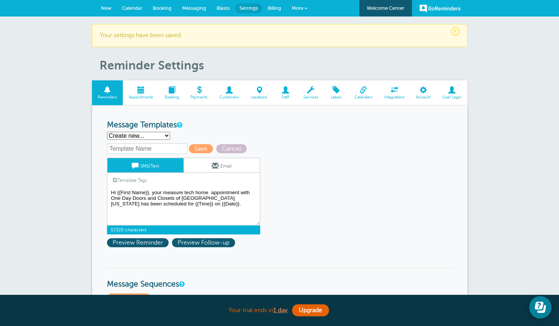
type textarea "Hi {{First Name}}, your measure tech home appointment with One Day Doors and Cl…"
click at [128, 148] on input "text" at bounding box center [147, 148] width 80 height 11
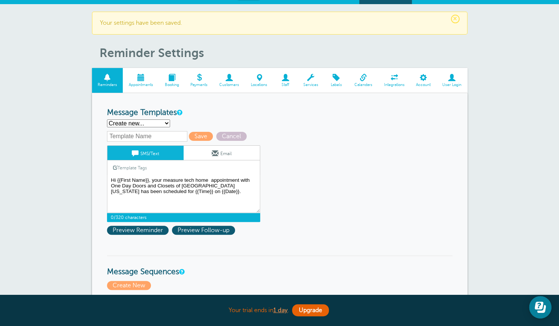
scroll to position [2, 0]
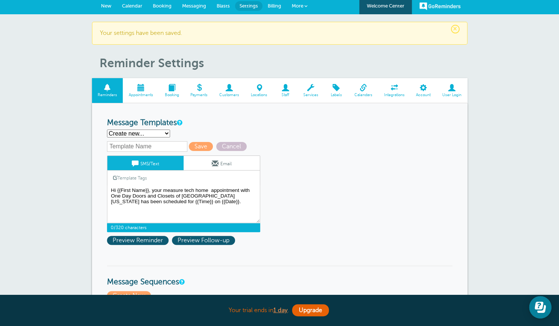
click at [137, 146] on input "text" at bounding box center [147, 146] width 80 height 11
type input "F"
type input "s"
type input "Second Reminder - Measuring"
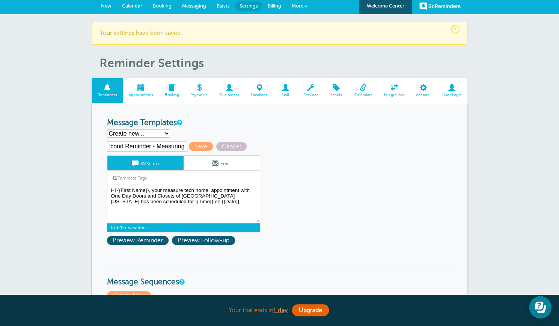
scroll to position [0, 0]
click at [216, 163] on span at bounding box center [215, 163] width 7 height 7
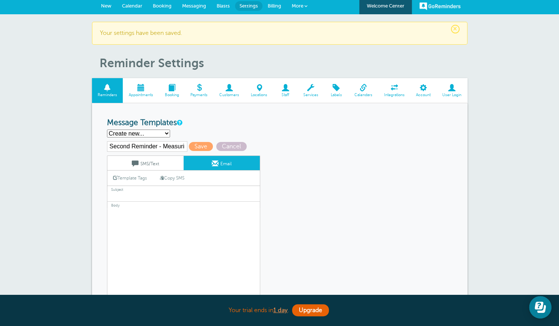
click at [177, 178] on link "Copy SMS" at bounding box center [172, 178] width 36 height 14
type textarea "Hi {{First Name}}, your measure tech home appointment with One Day Doors and Cl…"
click at [121, 195] on input "text" at bounding box center [183, 197] width 153 height 10
type input "One Day Doors and Closets Appointment"
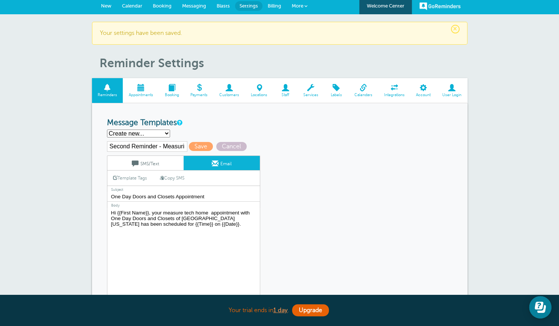
click at [167, 133] on select "First Reminder - Inspection First Reminder - Measuring First Reminder - Showroo…" at bounding box center [138, 134] width 63 height 8
click at [107, 130] on select "First Reminder - Inspection First Reminder - Measuring First Reminder - Showroo…" at bounding box center [138, 134] width 63 height 8
drag, startPoint x: 158, startPoint y: 145, endPoint x: 108, endPoint y: 145, distance: 49.9
click at [108, 145] on input "Second Reminder - Measuring" at bounding box center [147, 146] width 80 height 11
click at [161, 144] on input "Second Reminder - Measuring" at bounding box center [147, 146] width 80 height 11
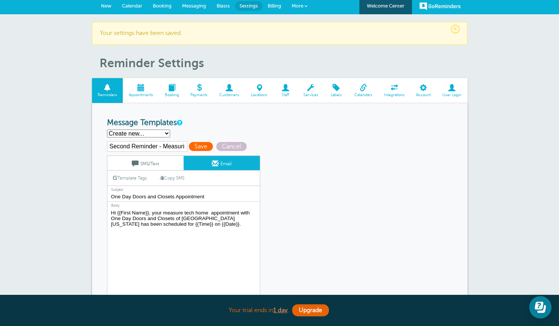
click at [199, 145] on span "Save" at bounding box center [201, 146] width 24 height 9
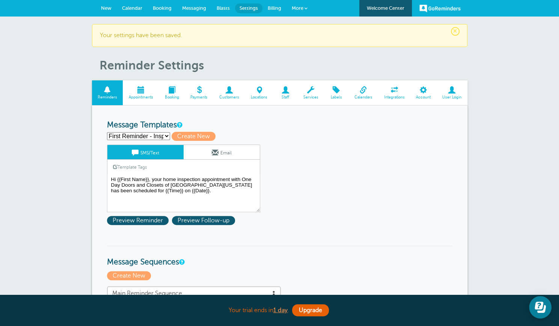
click at [167, 134] on select "First Reminder - Inspection First Reminder - Measuring First Reminder - Showroo…" at bounding box center [138, 136] width 63 height 8
select select
click at [107, 132] on select "First Reminder - Inspection First Reminder - Measuring First Reminder - Showroo…" at bounding box center [138, 136] width 63 height 8
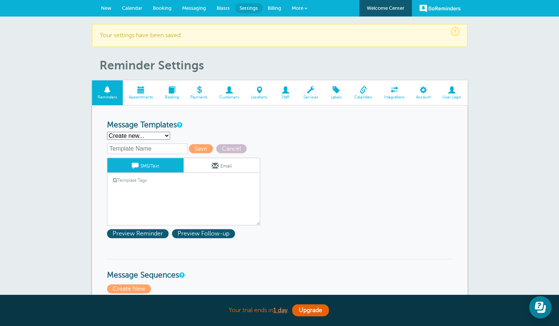
click at [136, 147] on input "text" at bounding box center [147, 148] width 80 height 11
type input "Third Reminder- Measure"
click at [121, 190] on textarea "Hi {{First Name}}, your home inspection appointment with One Day Doors and Clos…" at bounding box center [183, 207] width 153 height 38
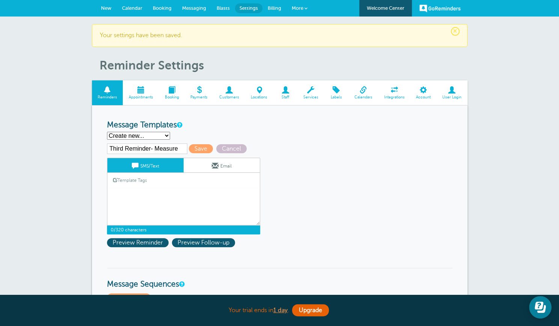
paste textarea "Hi {{First Name}}, your measure tech home appointment with One Day Doors and Cl…"
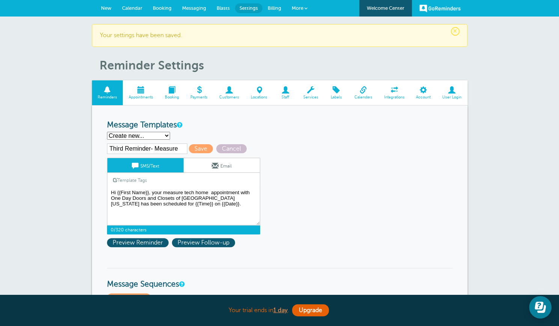
type textarea "Hi {{First Name}}, your measure tech home appointment with One Day Doors and Cl…"
click at [223, 163] on link "Email" at bounding box center [222, 165] width 76 height 14
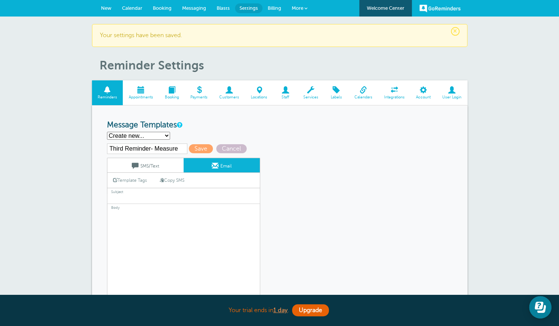
click at [176, 179] on link "Copy SMS" at bounding box center [172, 180] width 36 height 14
type textarea "Hi {{First Name}}, your measure tech home appointment with One Day Doors and Cl…"
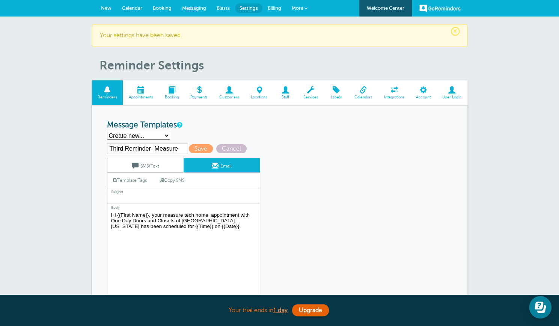
click at [131, 196] on input "text" at bounding box center [183, 199] width 153 height 10
type input "One Day Doors and Closets Appointment"
click at [199, 148] on span "Save" at bounding box center [201, 148] width 24 height 9
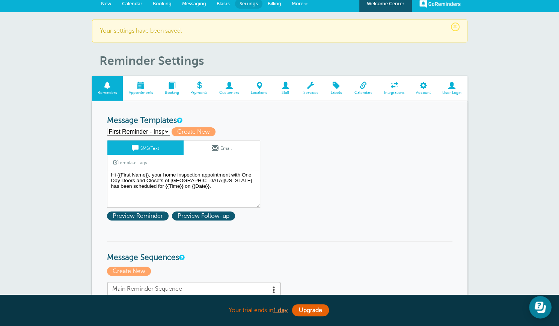
scroll to position [1, 0]
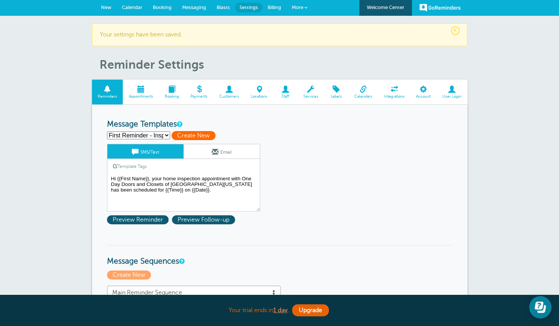
click at [185, 137] on span "Create New" at bounding box center [194, 135] width 44 height 9
select select
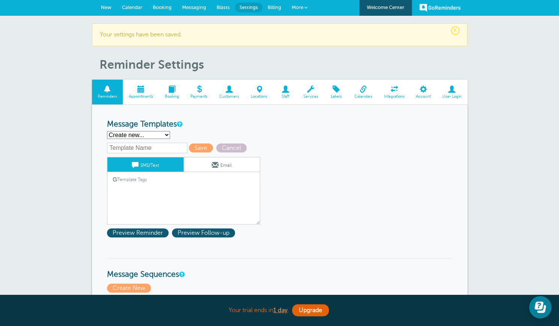
click at [137, 148] on input "text" at bounding box center [147, 148] width 80 height 11
type input "First Reminder - Installation"
click at [117, 189] on textarea "Hi {{First Name}}, your home inspection appointment with One Day Doors and Clos…" at bounding box center [183, 206] width 153 height 38
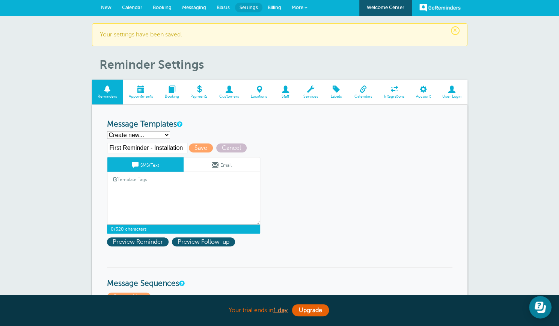
paste textarea "Hi {{First Name}}, your measure tech home appointment with One Day Doors and Cl…"
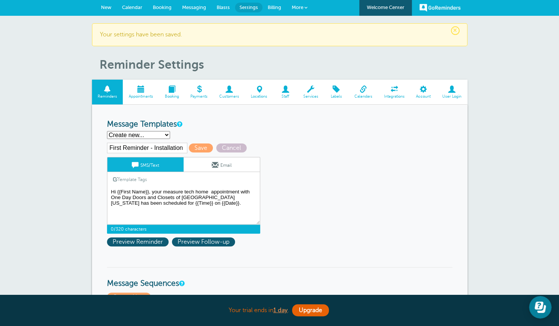
drag, startPoint x: 207, startPoint y: 190, endPoint x: 163, endPoint y: 190, distance: 43.9
click at [163, 190] on textarea "Hi {{First Name}}, your home inspection appointment with One Day Doors and Clos…" at bounding box center [183, 206] width 153 height 38
type textarea "Hi {{First Name}}, your installation appointment with One Day Doors and Closets…"
